Goal: Task Accomplishment & Management: Manage account settings

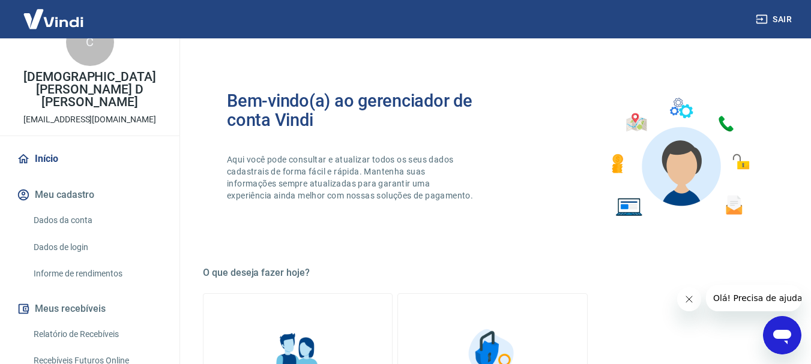
scroll to position [60, 0]
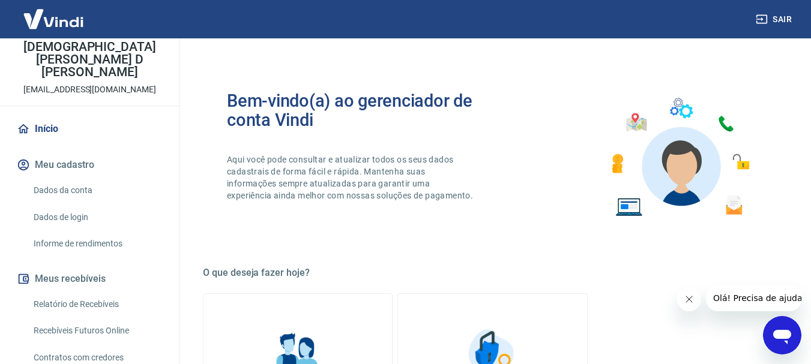
click at [65, 179] on link "Dados da conta" at bounding box center [97, 190] width 136 height 25
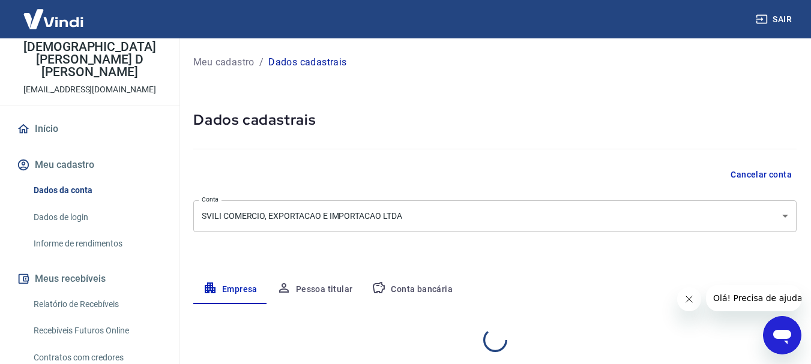
select select "RJ"
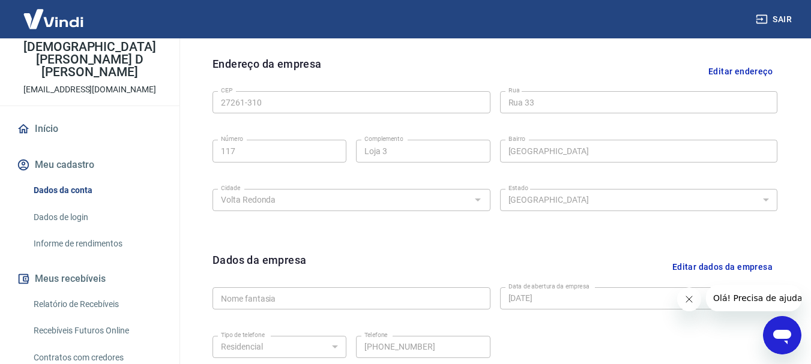
scroll to position [441, 0]
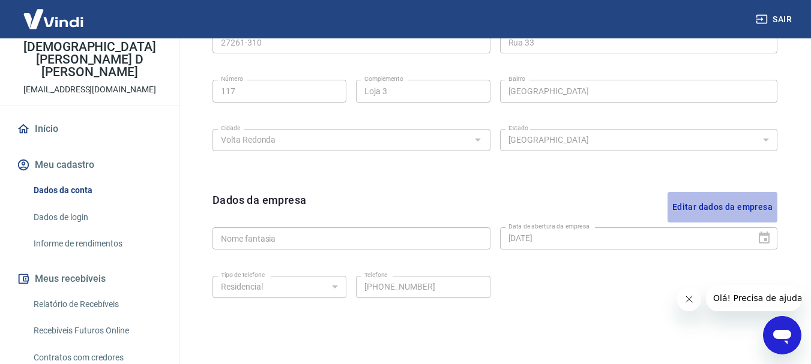
click at [731, 209] on button "Editar dados da empresa" at bounding box center [723, 207] width 110 height 31
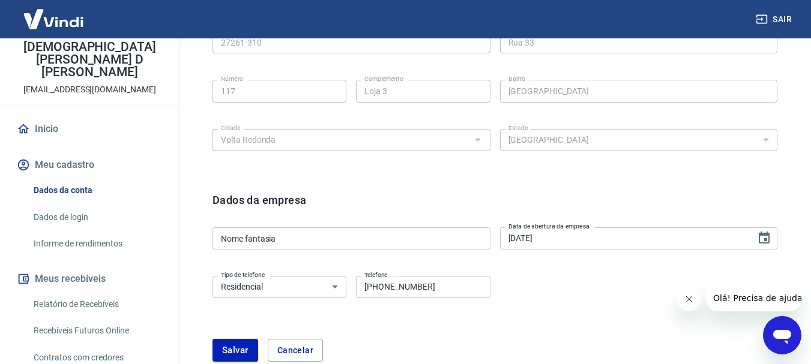
scroll to position [501, 0]
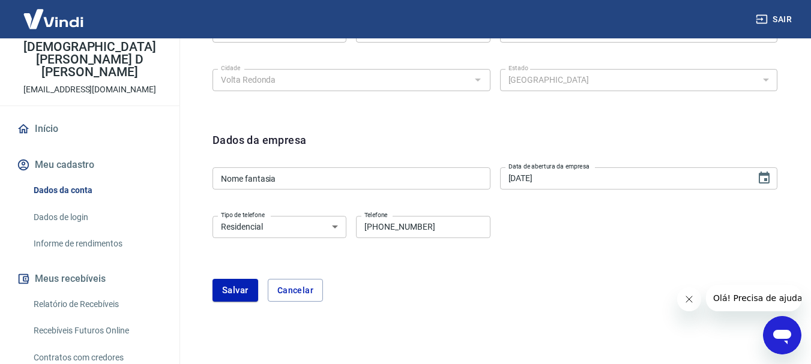
click at [440, 229] on input "(24) 3512-7498" at bounding box center [423, 227] width 134 height 22
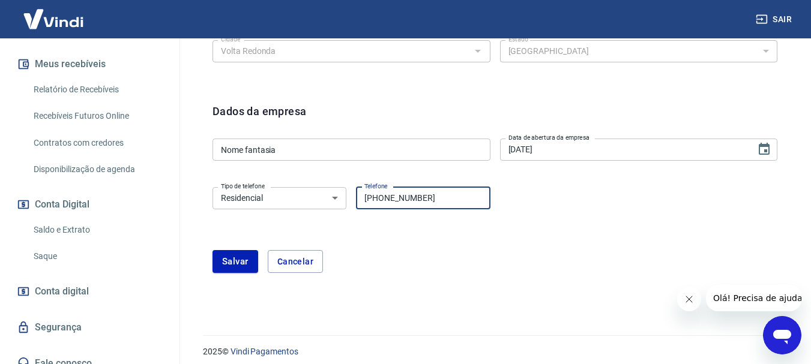
scroll to position [539, 0]
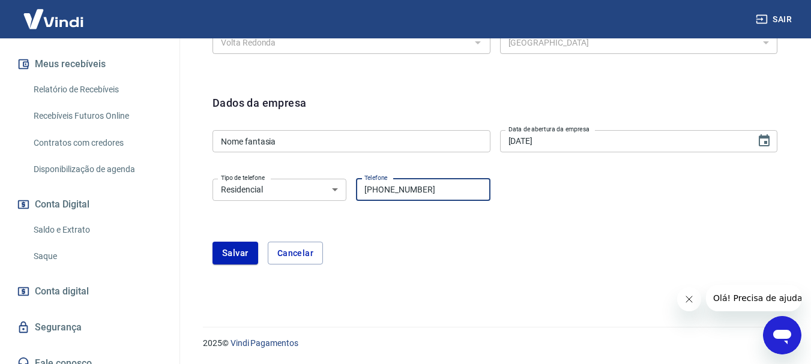
click at [71, 320] on link "Segurança" at bounding box center [89, 328] width 151 height 26
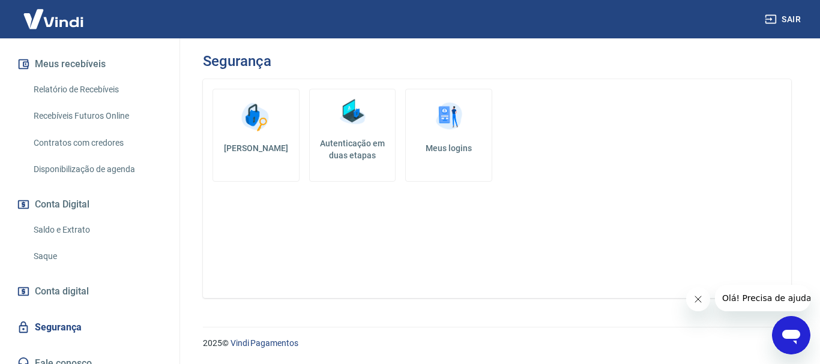
click at [266, 148] on h5 "[PERSON_NAME]" at bounding box center [256, 148] width 67 height 12
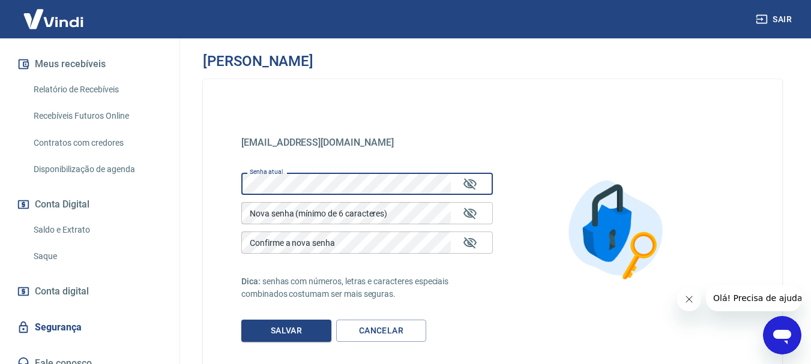
click at [515, 157] on div "meiopgto@svili.com.br meiopgto@svili.com.br Senha atual Senha atual Nova senha …" at bounding box center [492, 229] width 579 height 301
click at [524, 226] on div at bounding box center [619, 229] width 252 height 125
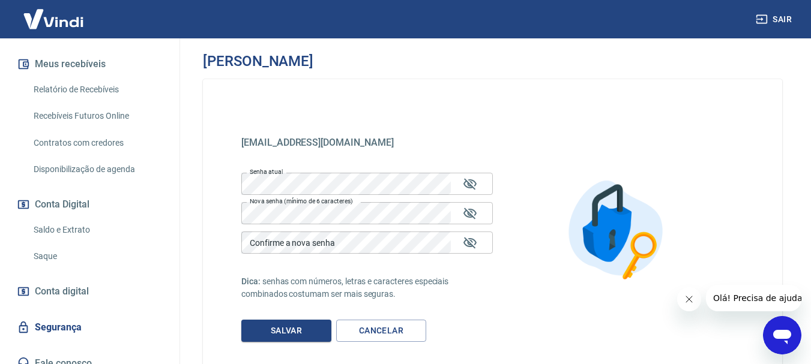
click at [522, 246] on div at bounding box center [619, 229] width 252 height 125
click at [541, 292] on div at bounding box center [619, 229] width 252 height 125
click at [306, 326] on button "Salvar" at bounding box center [286, 331] width 90 height 22
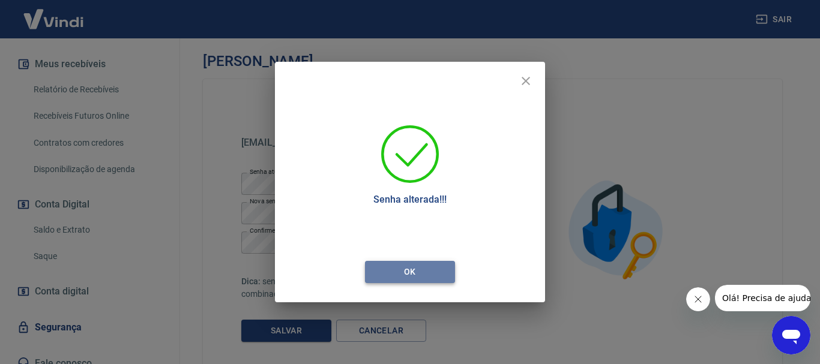
click at [415, 270] on button "Ok" at bounding box center [410, 272] width 90 height 22
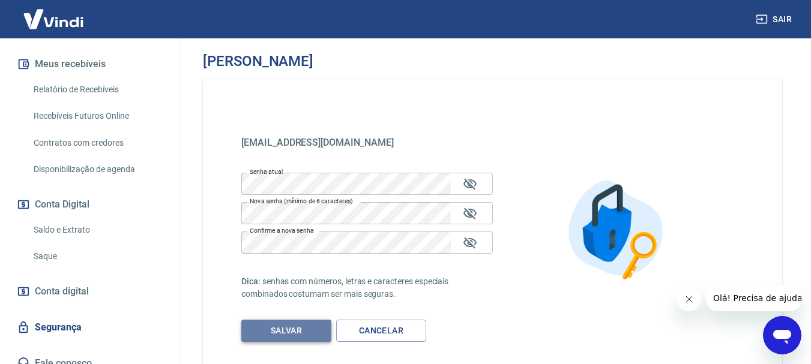
click at [302, 328] on button "Salvar" at bounding box center [286, 331] width 90 height 22
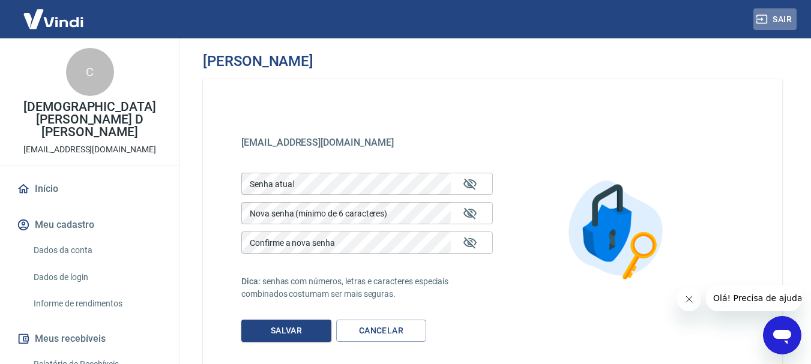
click at [777, 17] on button "Sair" at bounding box center [774, 19] width 43 height 22
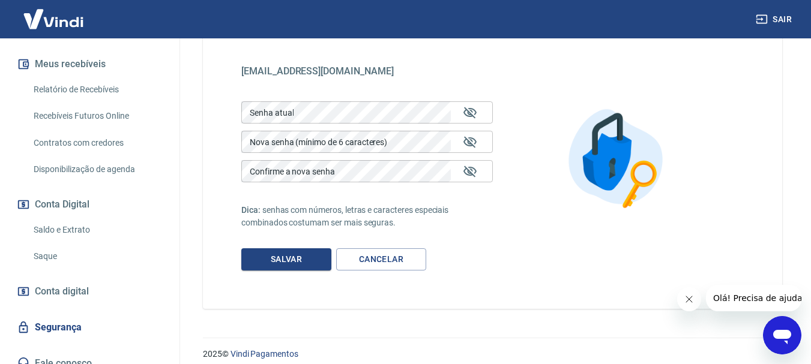
scroll to position [82, 0]
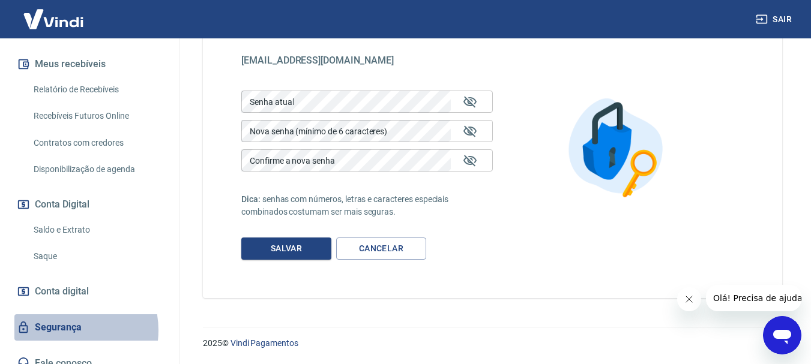
click at [64, 318] on link "Segurança" at bounding box center [89, 328] width 151 height 26
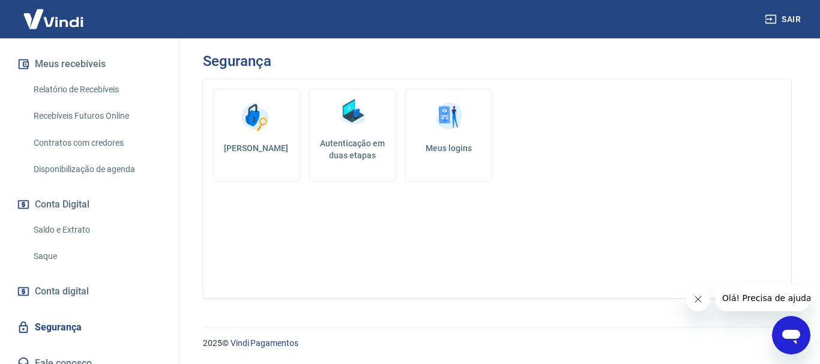
click at [351, 152] on h5 "Autenticação em duas etapas" at bounding box center [353, 149] width 76 height 24
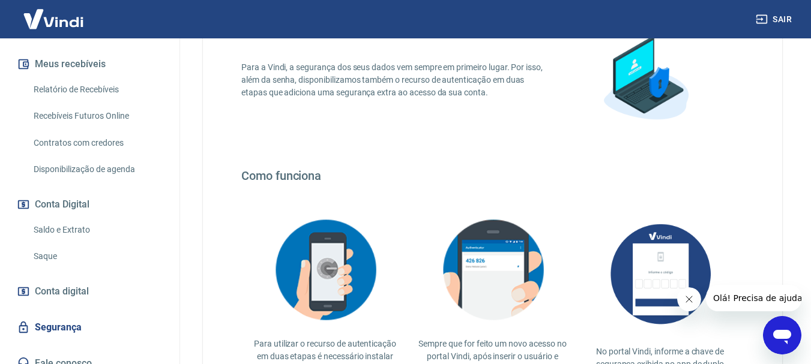
scroll to position [180, 0]
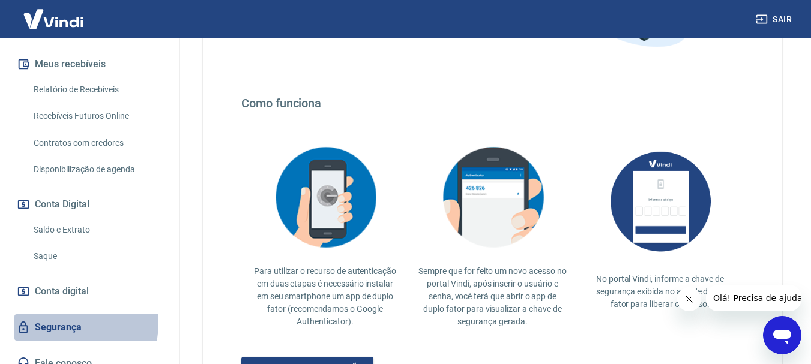
click at [55, 315] on link "Segurança" at bounding box center [89, 328] width 151 height 26
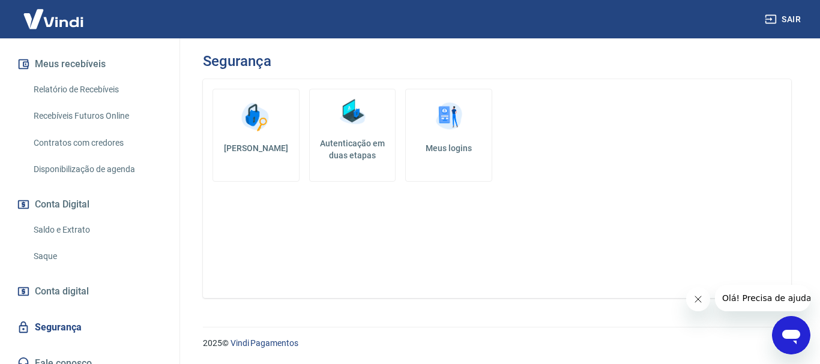
click at [456, 151] on h5 "Meus logins" at bounding box center [448, 148] width 67 height 12
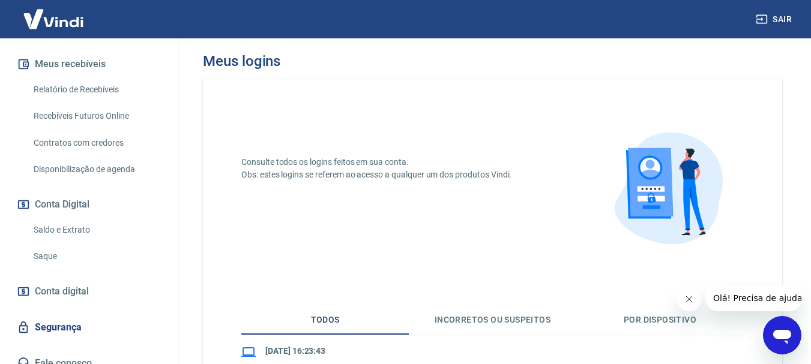
scroll to position [180, 0]
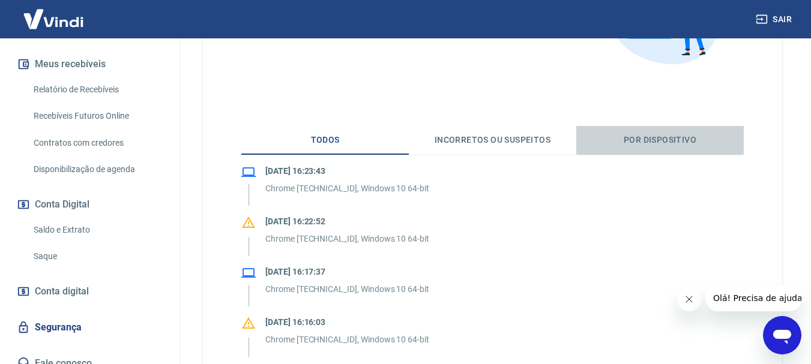
click at [657, 138] on button "Por dispositivo" at bounding box center [659, 140] width 167 height 29
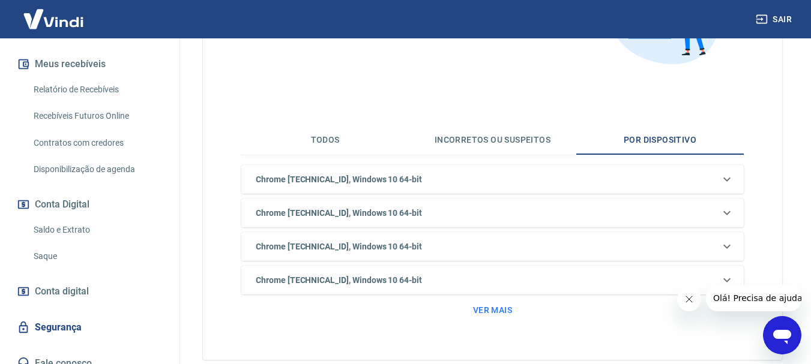
click at [335, 143] on button "Todos" at bounding box center [324, 140] width 167 height 29
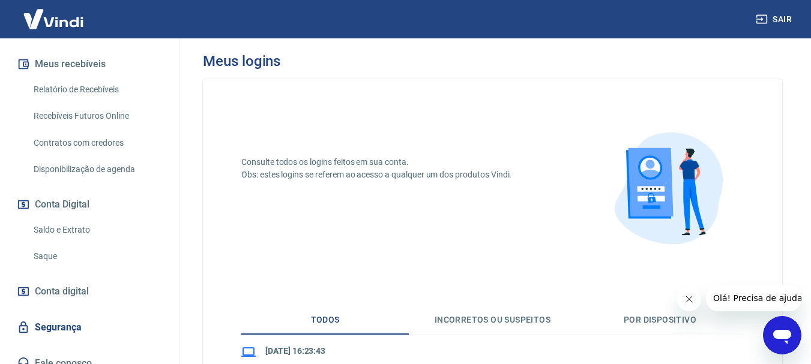
scroll to position [60, 0]
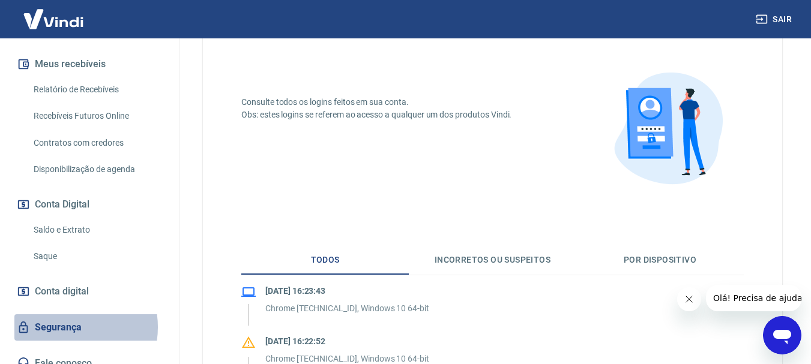
click at [63, 315] on link "Segurança" at bounding box center [89, 328] width 151 height 26
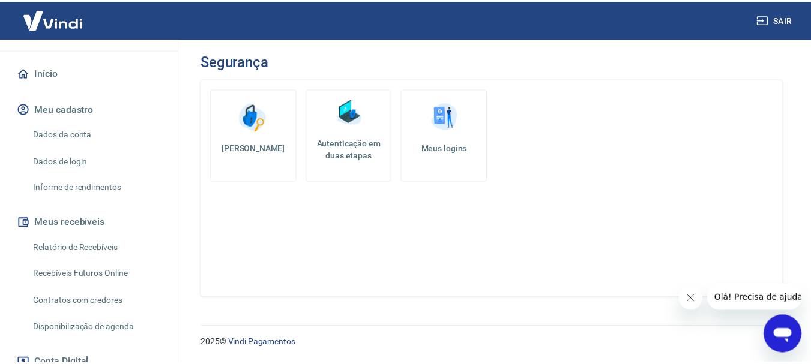
scroll to position [95, 0]
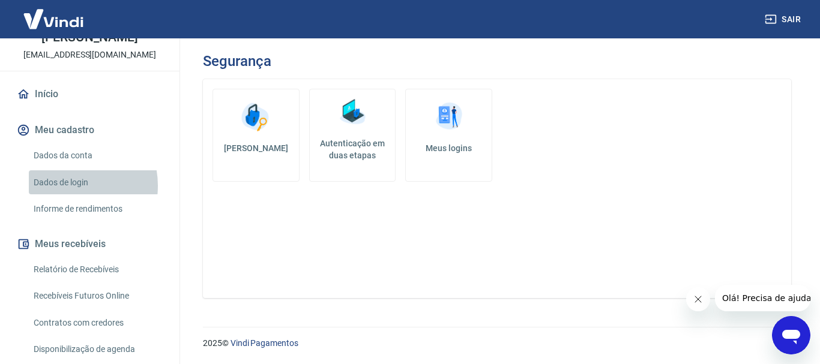
click at [68, 173] on link "Dados de login" at bounding box center [97, 183] width 136 height 25
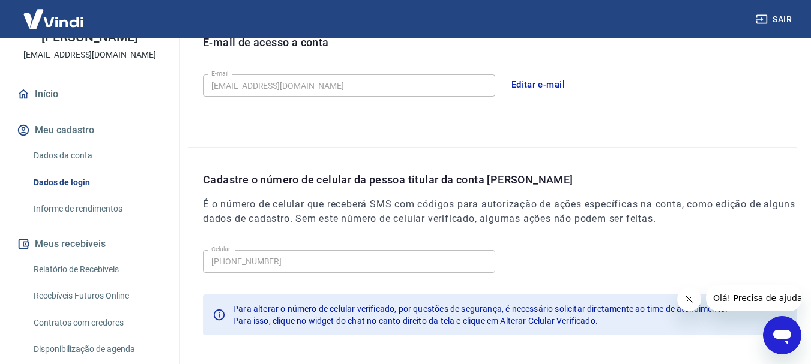
scroll to position [405, 0]
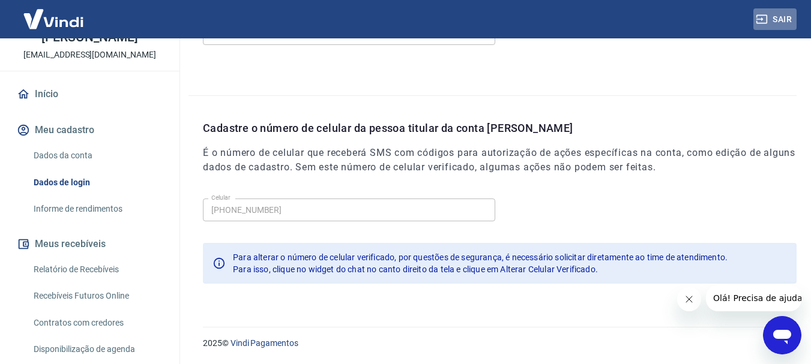
click at [783, 21] on button "Sair" at bounding box center [774, 19] width 43 height 22
